Goal: Transaction & Acquisition: Purchase product/service

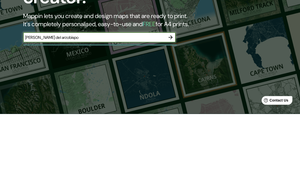
type input "[PERSON_NAME] del arzobispo"
click at [171, 102] on icon "button" at bounding box center [171, 105] width 6 height 6
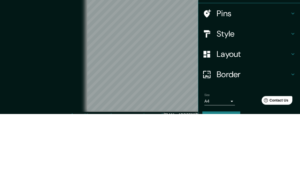
scroll to position [21, 0]
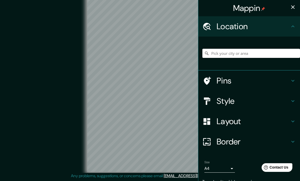
click at [208, 53] on input "Pick your city or area" at bounding box center [252, 53] width 98 height 9
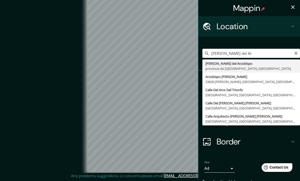
type input "[PERSON_NAME] del Arzobispo, provincia de [GEOGRAPHIC_DATA], [GEOGRAPHIC_DATA]"
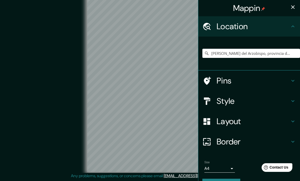
click at [208, 100] on icon at bounding box center [293, 101] width 6 height 6
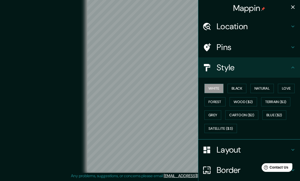
click at [208, 66] on icon at bounding box center [293, 68] width 6 height 6
click at [208, 68] on icon at bounding box center [293, 68] width 6 height 6
click at [208, 66] on icon at bounding box center [293, 68] width 6 height 6
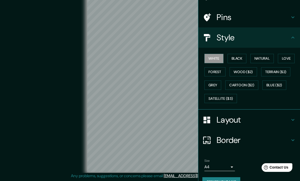
scroll to position [37, 0]
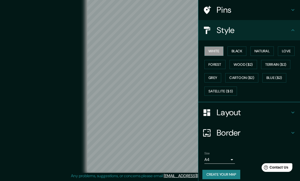
click at [208, 52] on button "White" at bounding box center [214, 51] width 19 height 9
click at [208, 110] on icon at bounding box center [293, 113] width 6 height 6
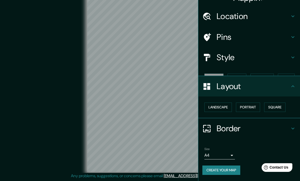
scroll to position [0, 0]
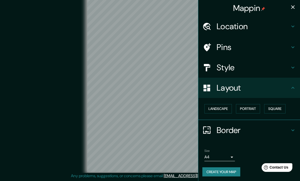
click at [208, 127] on icon at bounding box center [293, 130] width 6 height 6
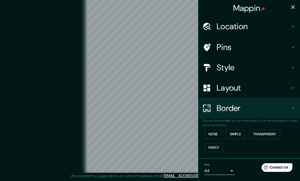
click at [208, 134] on button "Simple" at bounding box center [235, 134] width 19 height 9
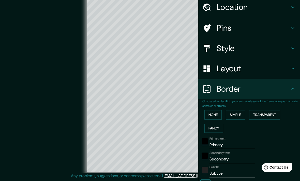
scroll to position [21, 0]
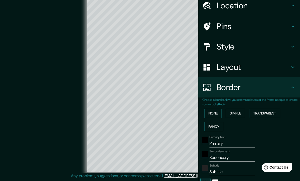
click at [208, 141] on input "Primary" at bounding box center [233, 144] width 46 height 8
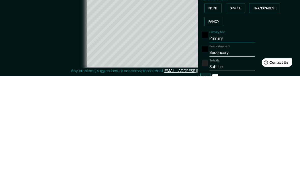
type input "Primar"
type input "198"
type input "40"
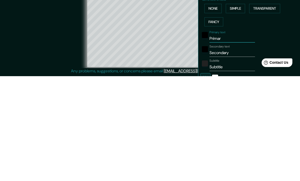
type input "Prima"
type input "198"
type input "40"
type input "Prim"
type input "198"
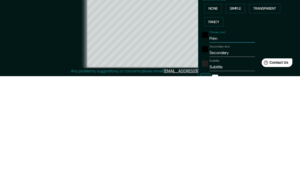
type input "40"
type input "Pri"
type input "198"
type input "40"
type input "Pr"
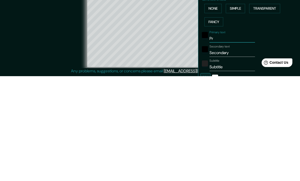
type input "198"
type input "40"
type input "P"
type input "198"
type input "40"
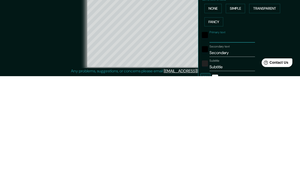
type input "198"
type input "40"
click at [208, 154] on input "Secondary" at bounding box center [233, 158] width 46 height 8
type input "Secondar"
type input "198"
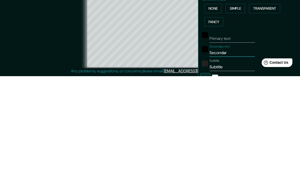
type input "40"
type input "Seconda"
type input "198"
type input "40"
type input "Second"
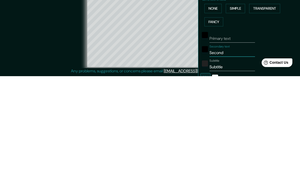
type input "198"
type input "40"
type input "Secon"
type input "198"
type input "40"
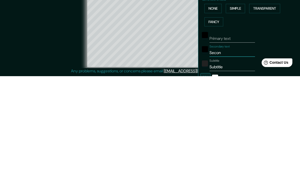
type input "Seco"
type input "198"
type input "40"
type input "Sec"
type input "198"
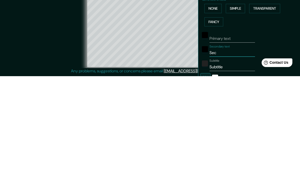
type input "40"
type input "Se"
type input "198"
type input "40"
type input "S"
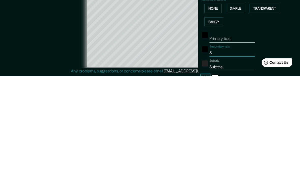
type input "198"
type input "40"
type input "198"
type input "40"
click at [208, 168] on input "Subtitle" at bounding box center [233, 172] width 46 height 8
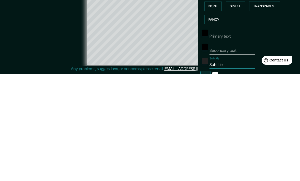
type input "Subtitl"
type input "198"
type input "40"
type input "Subtit"
type input "198"
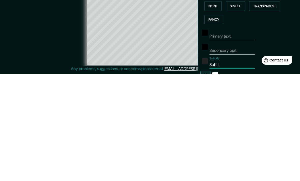
type input "40"
type input "Subti"
type input "198"
type input "40"
type input "Subt"
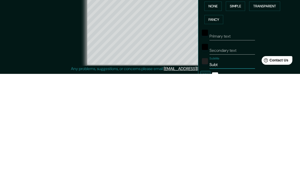
type input "198"
type input "40"
type input "Sub"
type input "198"
type input "40"
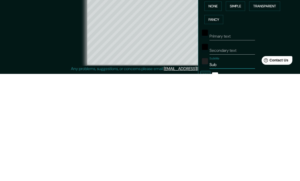
type input "Su"
type input "198"
type input "40"
type input "S"
type input "198"
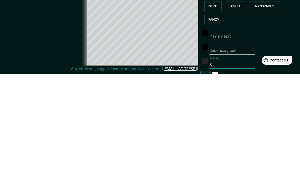
type input "40"
type input "198"
type input "40"
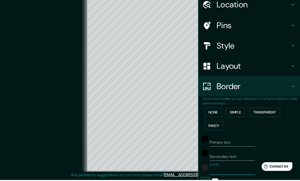
scroll to position [10, 0]
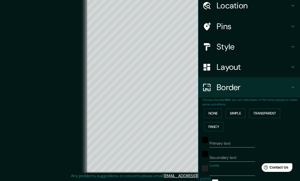
click at [208, 3] on icon at bounding box center [293, 6] width 6 height 6
type input "198"
type input "40"
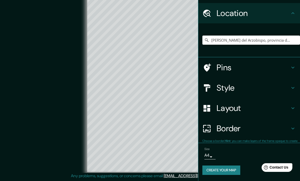
scroll to position [12, 0]
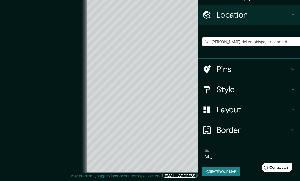
click at [208, 6] on div "Location" at bounding box center [250, 15] width 102 height 20
click at [208, 13] on icon at bounding box center [293, 15] width 6 height 6
click at [208, 68] on icon at bounding box center [293, 69] width 6 height 6
type input "198"
type input "40"
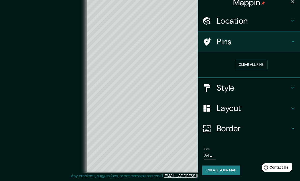
scroll to position [4, 0]
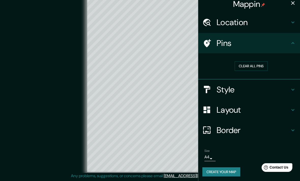
click at [208, 5] on icon "button" at bounding box center [293, 3] width 6 height 6
type input "198"
type input "40"
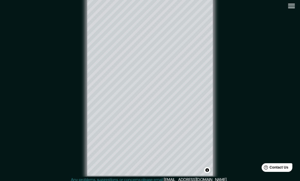
scroll to position [0, 0]
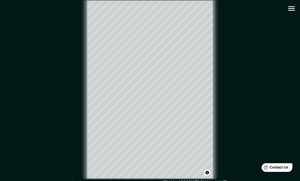
click at [208, 6] on icon "button" at bounding box center [291, 8] width 9 height 9
type input "198"
type input "40"
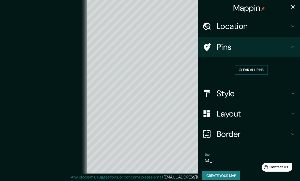
scroll to position [5, 0]
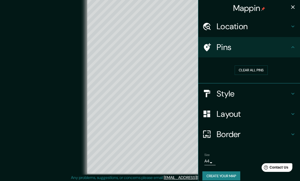
click at [208, 133] on icon at bounding box center [293, 135] width 6 height 6
type input "198"
type input "40"
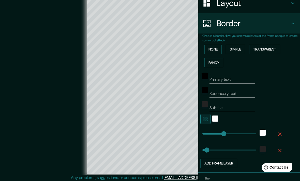
scroll to position [86, 0]
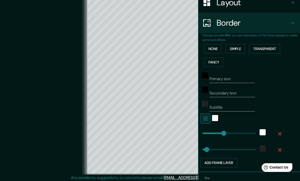
click at [206, 118] on icon "button" at bounding box center [205, 119] width 5 height 5
type input "198"
type input "40"
click at [206, 118] on icon "button" at bounding box center [206, 119] width 6 height 6
type input "198"
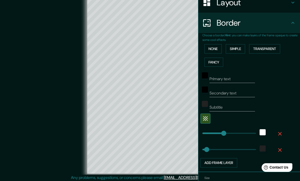
type input "40"
click at [204, 116] on icon "button" at bounding box center [206, 119] width 6 height 6
type input "198"
type input "40"
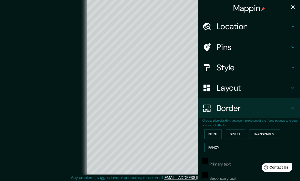
scroll to position [0, 0]
click at [208, 7] on icon "button" at bounding box center [293, 7] width 4 height 4
type input "198"
type input "40"
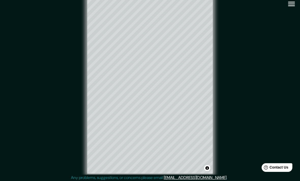
click at [208, 172] on button "Toggle attribution" at bounding box center [207, 168] width 6 height 6
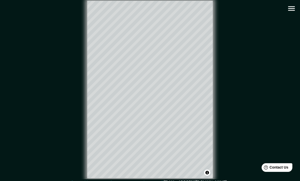
click at [208, 7] on icon "button" at bounding box center [291, 8] width 9 height 9
type input "198"
type input "40"
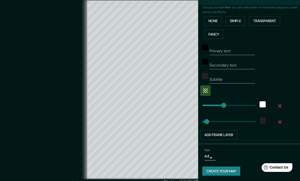
scroll to position [113, 0]
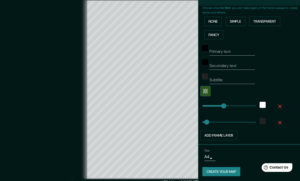
click at [208, 169] on button "Create your map" at bounding box center [222, 171] width 38 height 9
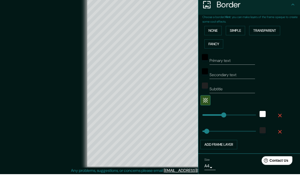
scroll to position [5, 0]
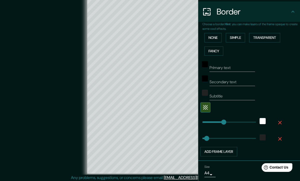
type input "0"
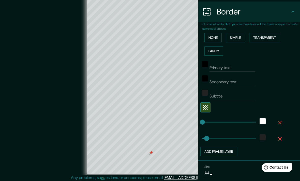
click at [45, 63] on div "© Mapbox © OpenStreetMap Improve this map" at bounding box center [150, 85] width 270 height 163
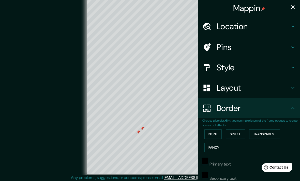
scroll to position [0, 0]
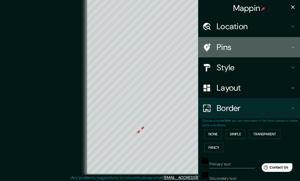
click at [208, 43] on h4 "Pins" at bounding box center [253, 47] width 73 height 10
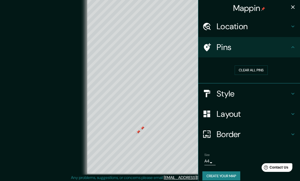
click at [208, 66] on button "Clear all pins" at bounding box center [251, 70] width 33 height 9
click at [208, 172] on button "Create your map" at bounding box center [222, 176] width 38 height 9
click at [208, 6] on icon "button" at bounding box center [293, 7] width 4 height 4
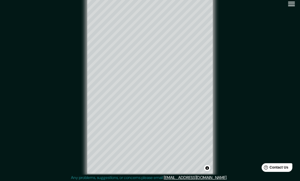
click at [208, 172] on button "Toggle attribution" at bounding box center [207, 168] width 6 height 6
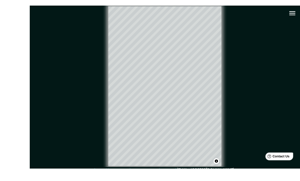
scroll to position [2, 0]
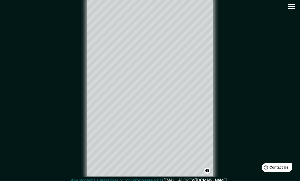
click at [208, 9] on icon "button" at bounding box center [291, 6] width 9 height 9
type input "40"
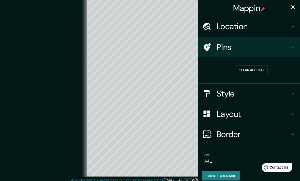
click at [208, 176] on button "Create your map" at bounding box center [222, 176] width 38 height 9
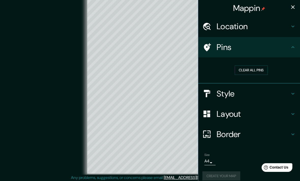
click at [208, 162] on body "Mappin Location [PERSON_NAME][GEOGRAPHIC_DATA], [GEOGRAPHIC_DATA], [GEOGRAPHIC_…" at bounding box center [150, 85] width 300 height 181
click at [208, 167] on li "A4" at bounding box center [209, 168] width 25 height 9
click at [208, 172] on div "Create your map" at bounding box center [250, 176] width 94 height 9
click at [208, 161] on body "Mappin Location [PERSON_NAME][GEOGRAPHIC_DATA], [GEOGRAPHIC_DATA], [GEOGRAPHIC_…" at bounding box center [150, 85] width 300 height 181
click at [208, 176] on li "A3" at bounding box center [209, 177] width 25 height 9
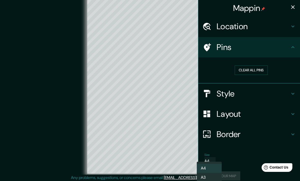
type input "a4"
click at [208, 176] on div "Create your map" at bounding box center [250, 176] width 94 height 9
click at [208, 175] on button "Create your map" at bounding box center [222, 176] width 38 height 9
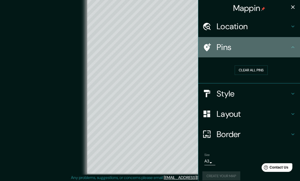
click at [208, 47] on icon at bounding box center [293, 47] width 6 height 6
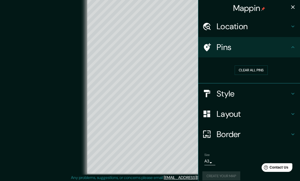
click at [208, 28] on icon at bounding box center [293, 26] width 6 height 6
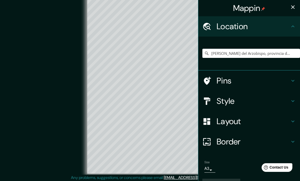
click at [208, 123] on icon at bounding box center [293, 122] width 6 height 6
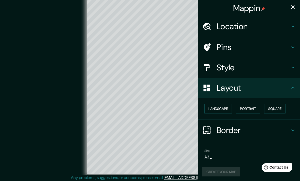
click at [208, 128] on icon at bounding box center [293, 130] width 6 height 6
type input "40"
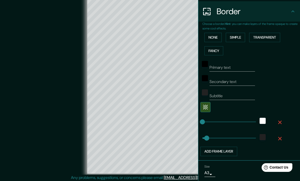
scroll to position [97, 0]
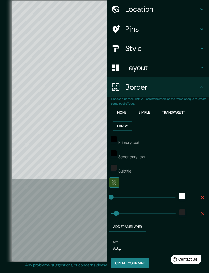
scroll to position [16, 0]
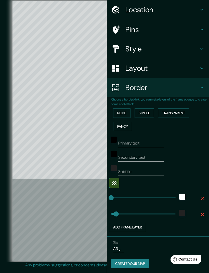
click at [143, 262] on button "Create your map" at bounding box center [130, 263] width 38 height 9
